Goal: Transaction & Acquisition: Purchase product/service

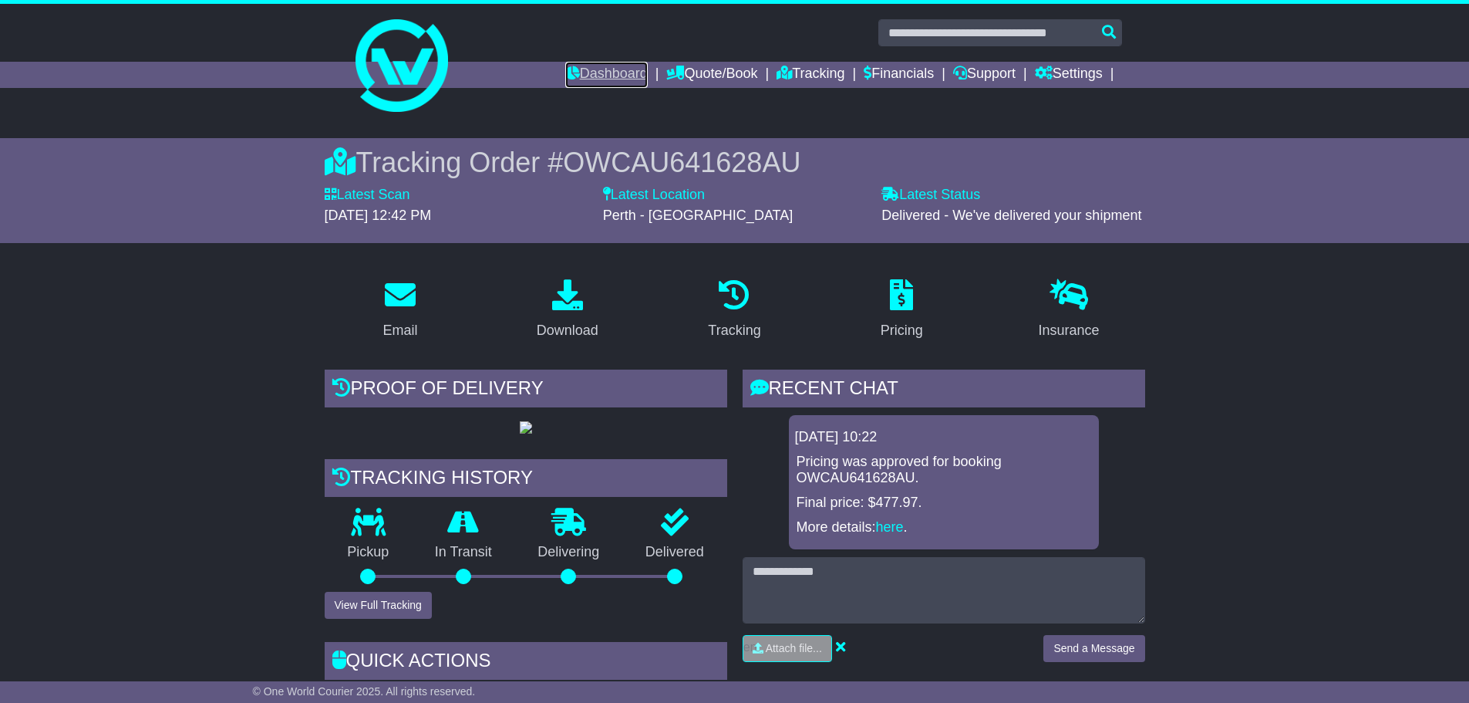
click at [606, 75] on link "Dashboard" at bounding box center [606, 75] width 83 height 26
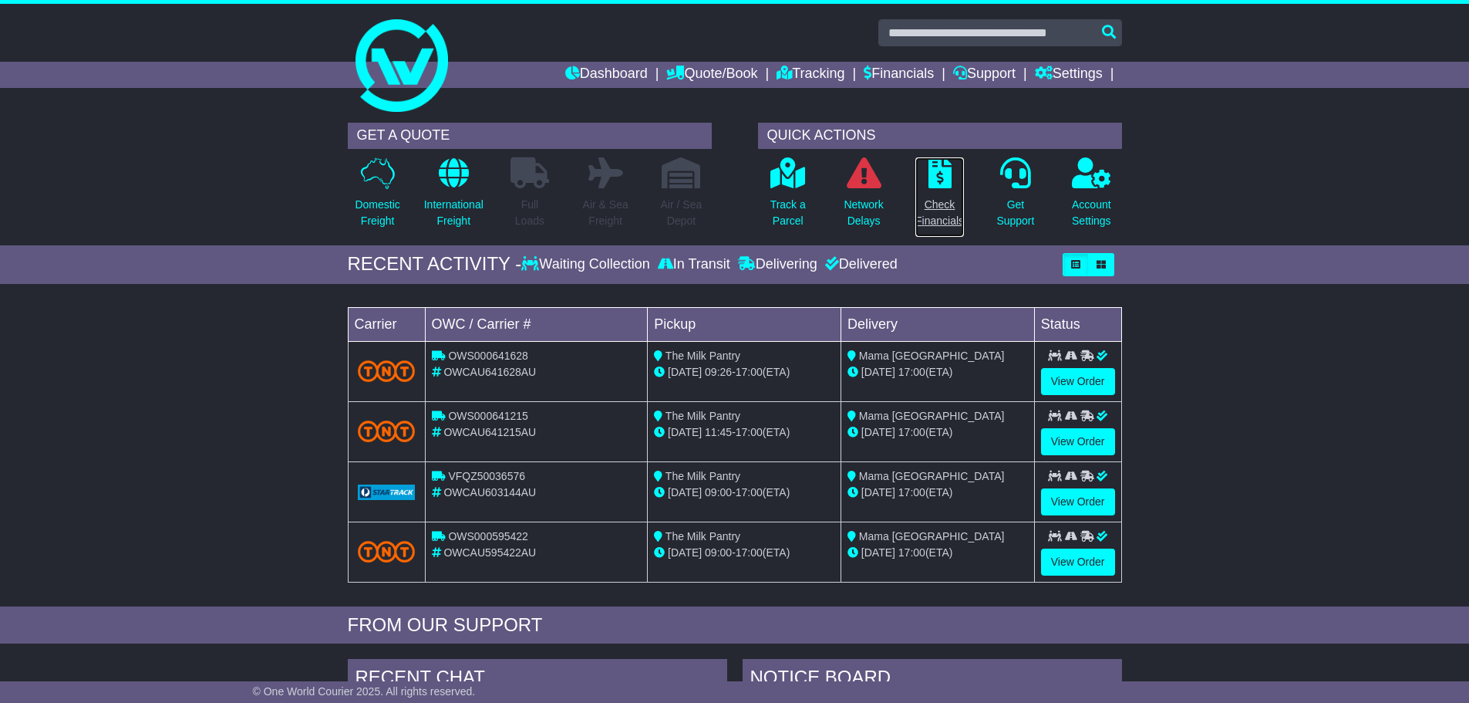
click at [943, 191] on link "Check Financials" at bounding box center [940, 197] width 50 height 81
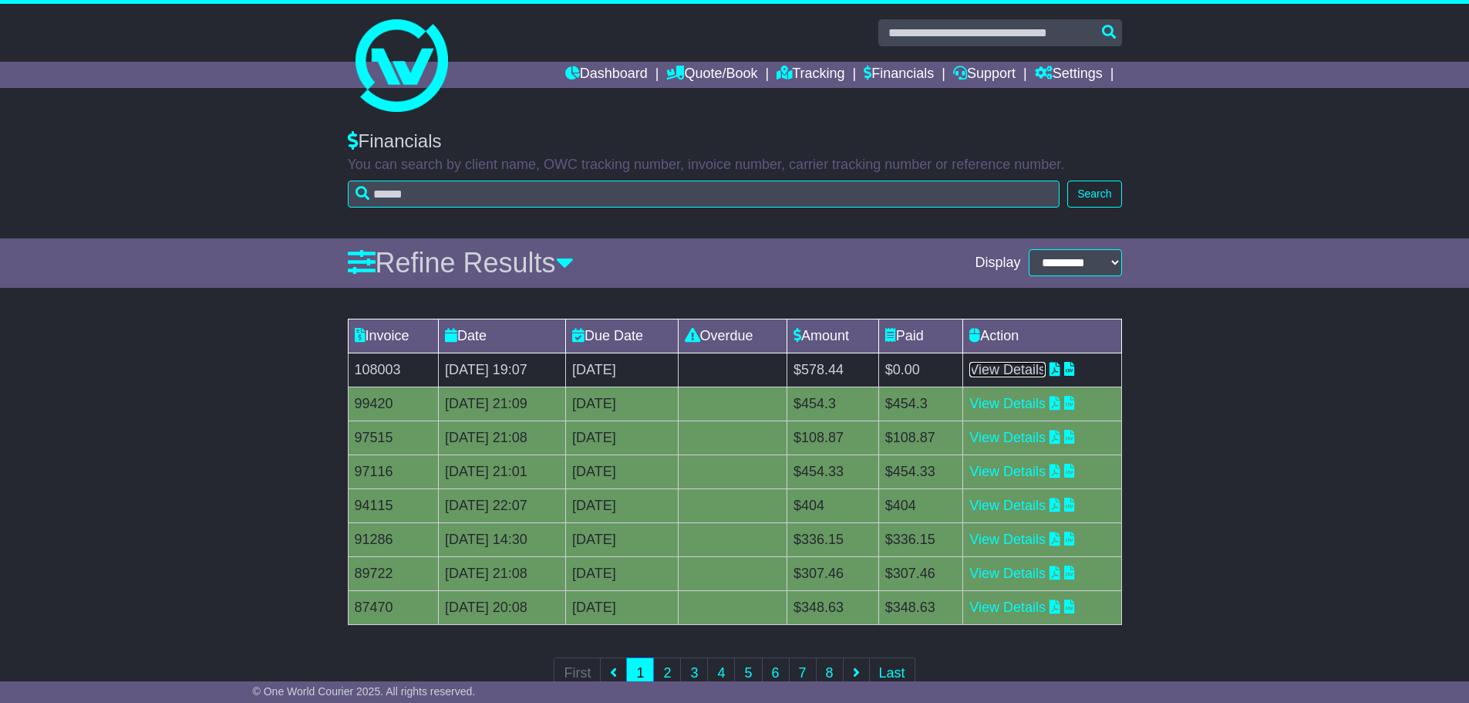
click at [1046, 368] on link "View Details" at bounding box center [1007, 369] width 76 height 15
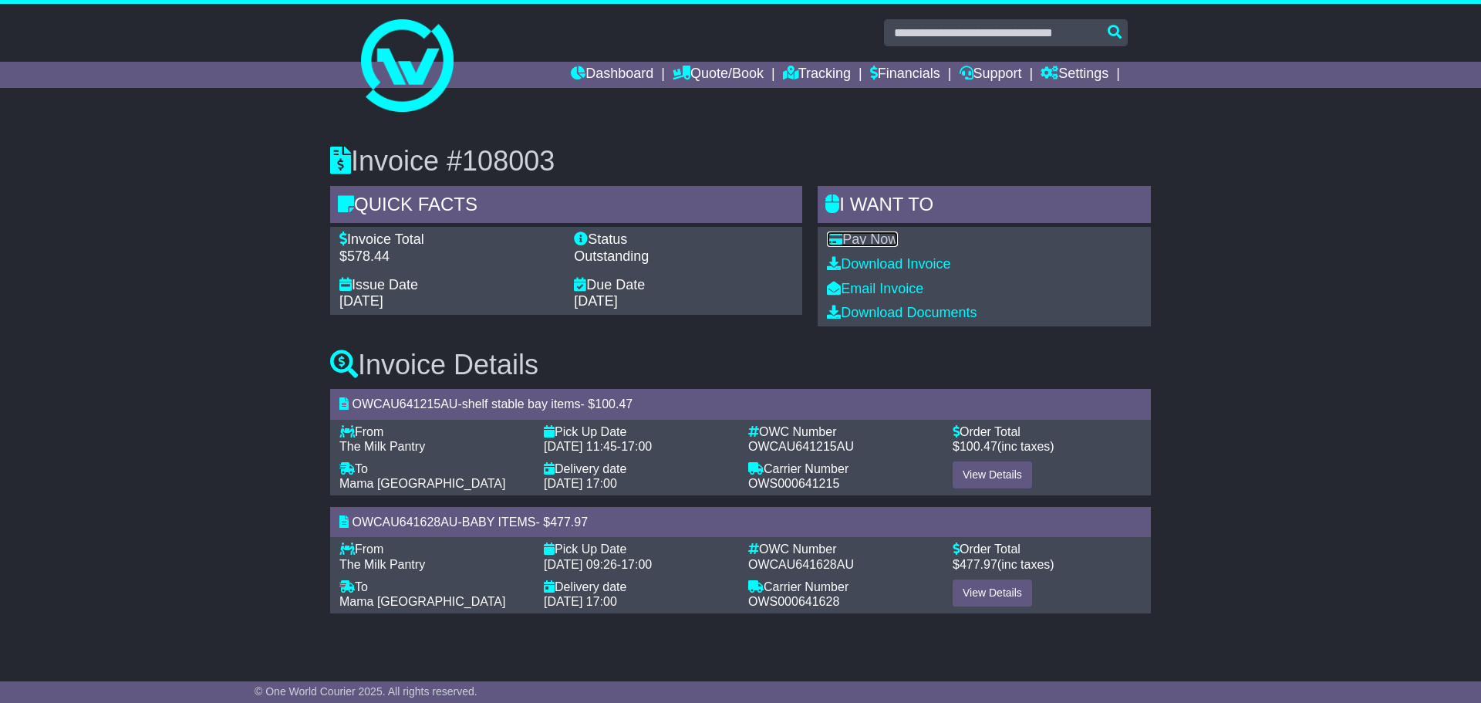
click at [863, 236] on link "Pay Now" at bounding box center [862, 238] width 71 height 15
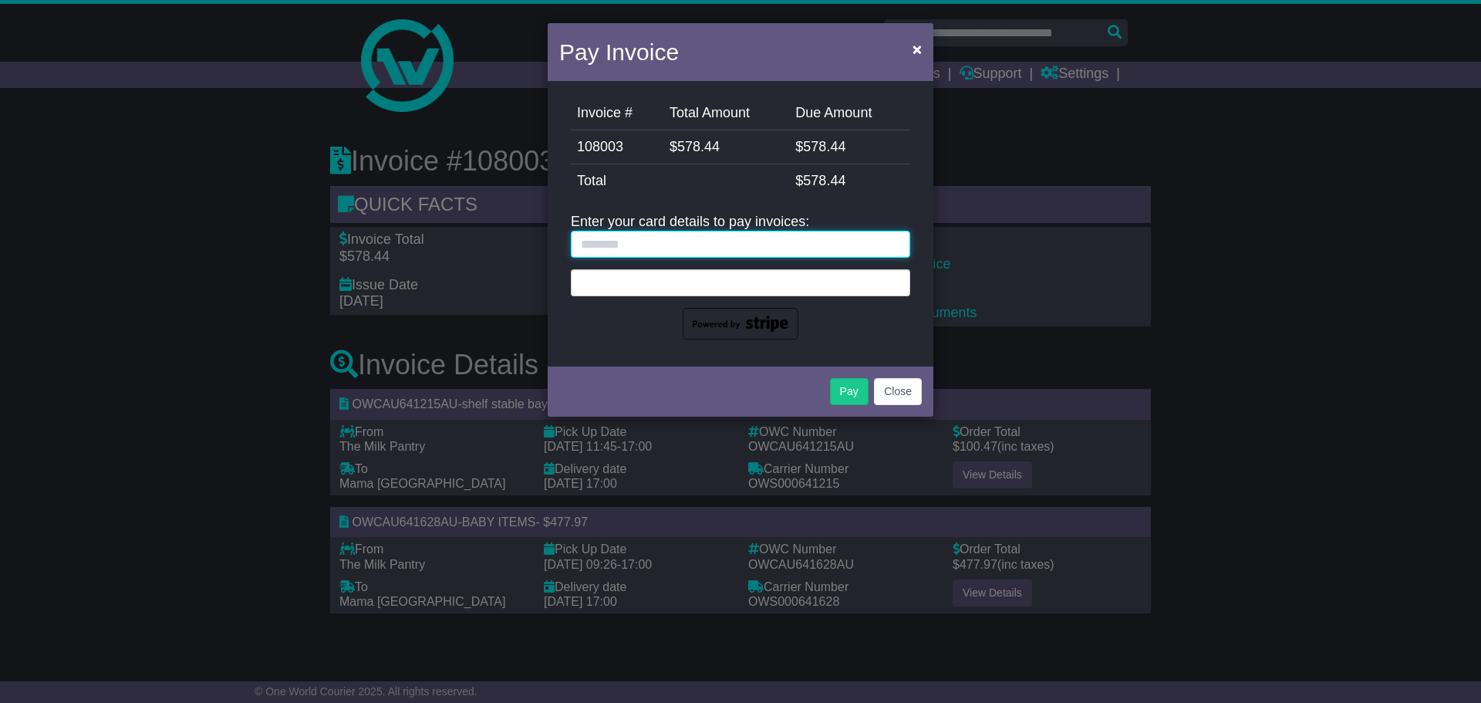
click at [861, 244] on input "text" at bounding box center [740, 244] width 339 height 27
click at [686, 244] on input "text" at bounding box center [740, 244] width 339 height 27
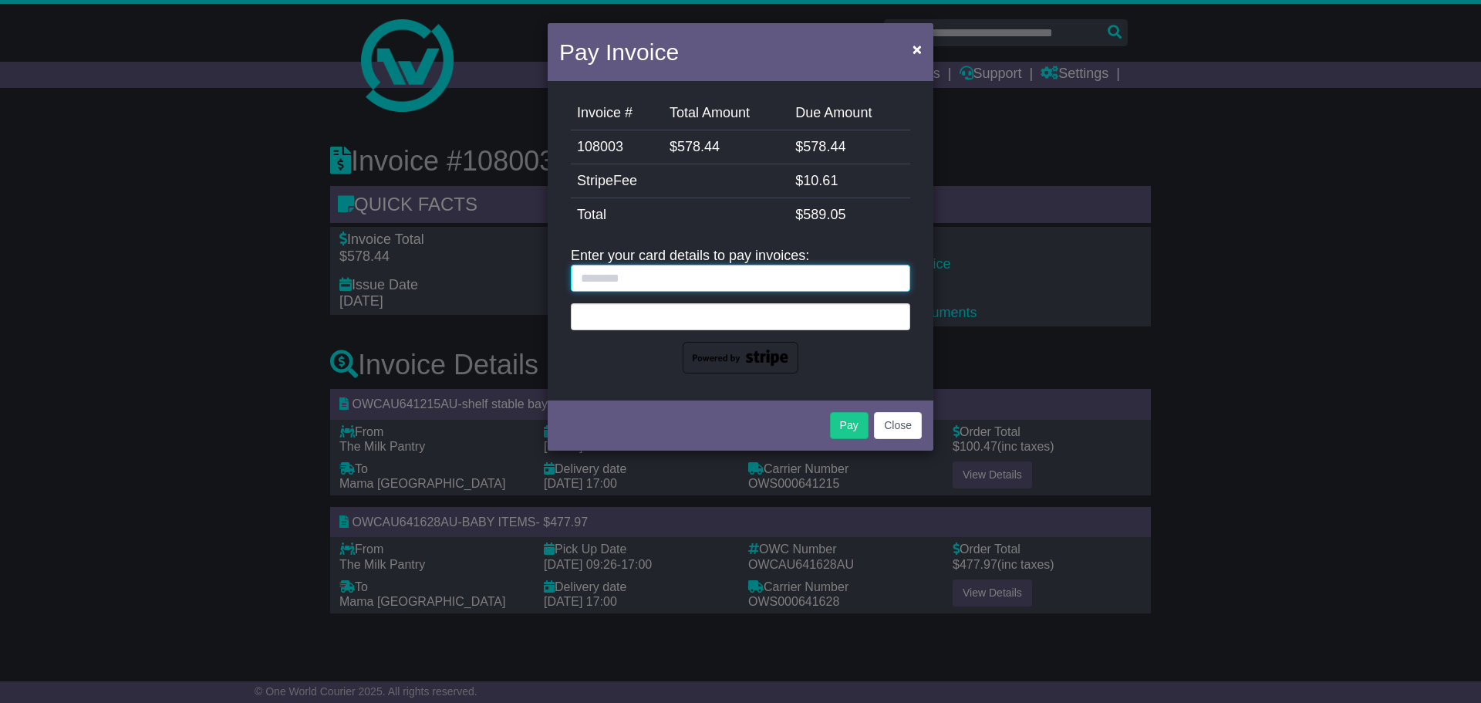
click at [710, 277] on input "text" at bounding box center [740, 278] width 339 height 27
click at [848, 430] on button "Pay" at bounding box center [849, 425] width 39 height 27
click at [852, 430] on button "Pay" at bounding box center [849, 425] width 39 height 27
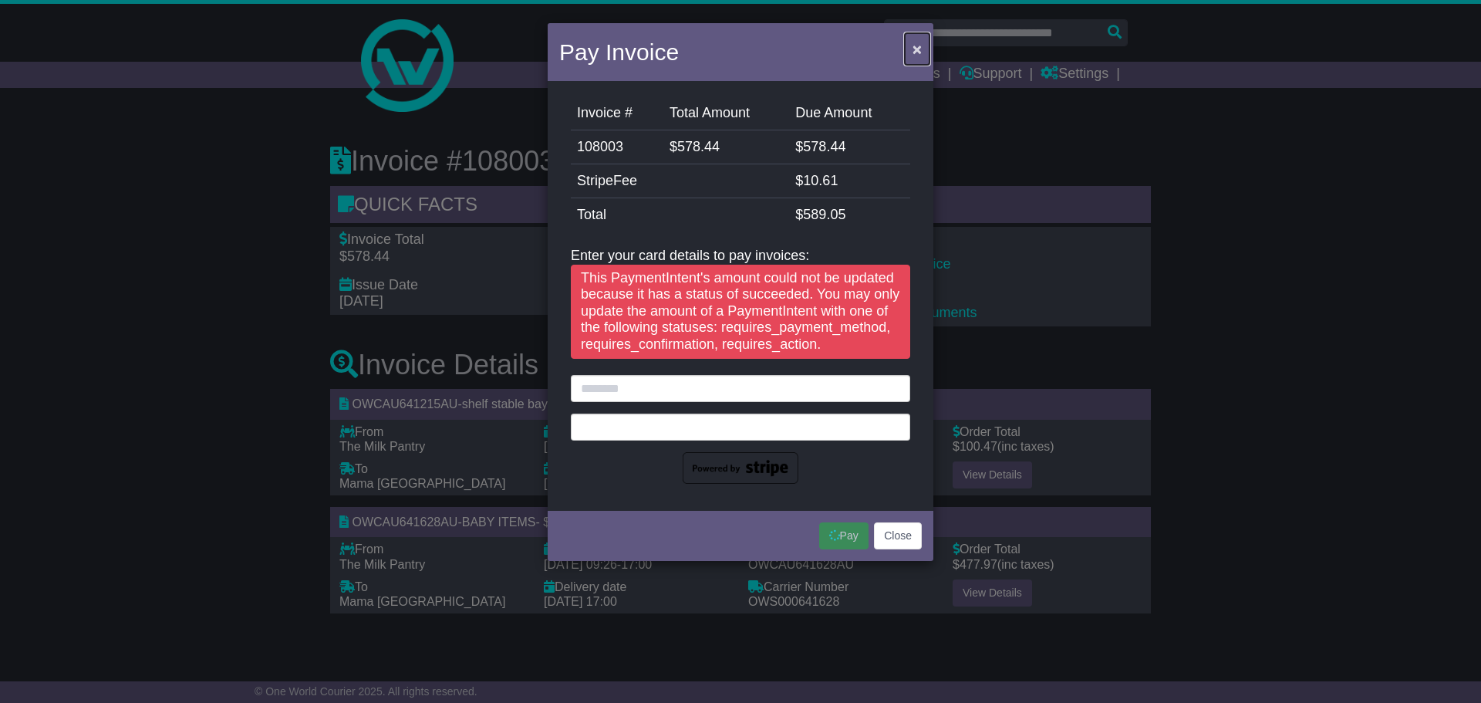
click at [915, 47] on span "×" at bounding box center [916, 49] width 9 height 18
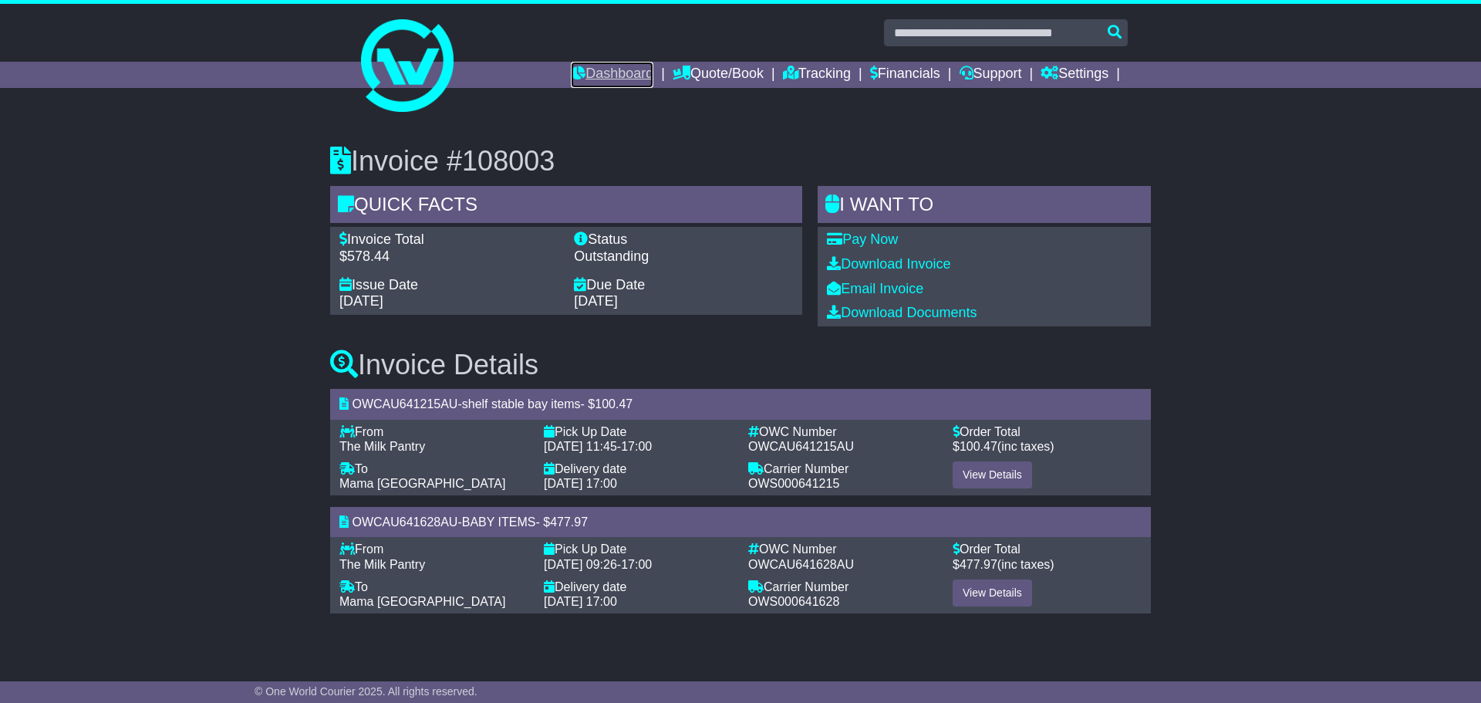
click at [602, 76] on link "Dashboard" at bounding box center [612, 75] width 83 height 26
